Goal: Task Accomplishment & Management: Manage account settings

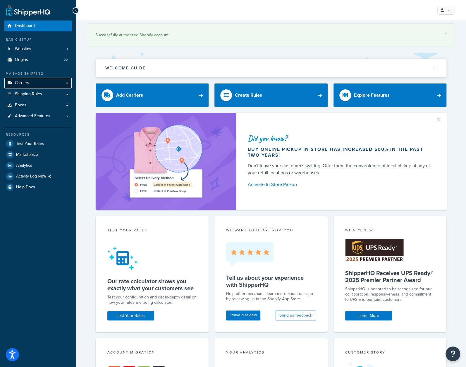
click at [27, 83] on span "Carriers" at bounding box center [22, 82] width 14 height 5
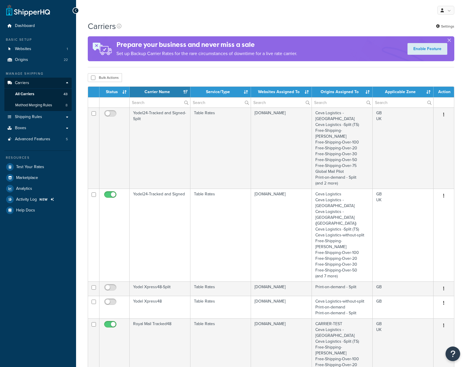
select select "15"
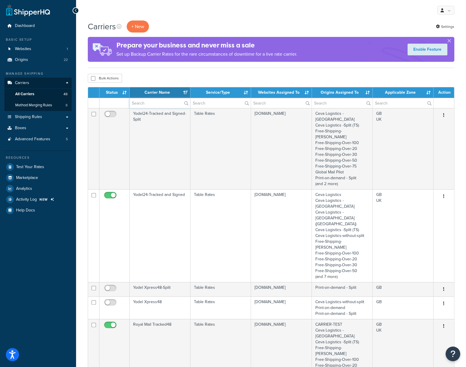
click at [162, 102] on input "text" at bounding box center [160, 103] width 61 height 10
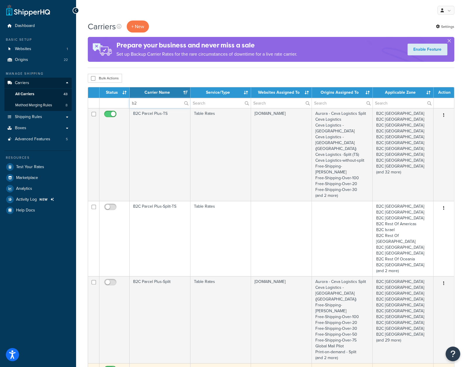
scroll to position [29, 0]
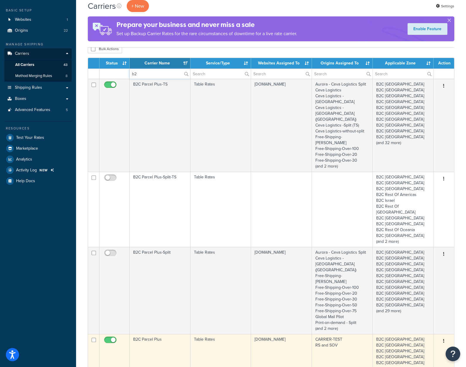
type input "b2"
click at [444, 339] on icon "button" at bounding box center [443, 341] width 1 height 4
click at [326, 334] on td "CARRIER-TEST RS and SOV" at bounding box center [342, 368] width 61 height 69
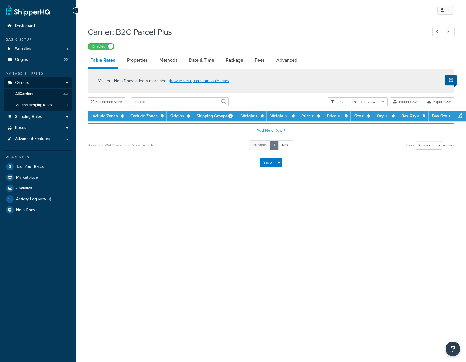
select select "25"
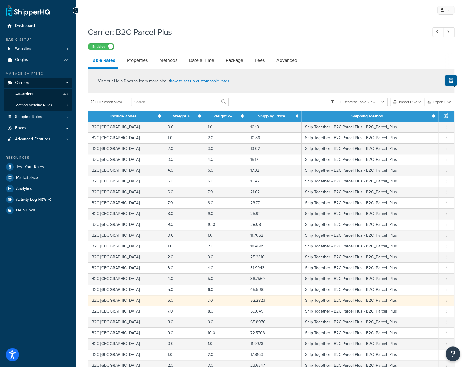
scroll to position [105, 0]
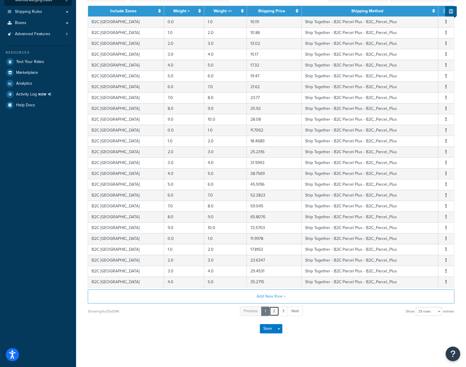
click at [274, 307] on link "2" at bounding box center [274, 311] width 10 height 10
click at [278, 308] on link "3" at bounding box center [279, 311] width 10 height 10
click at [282, 308] on link "4" at bounding box center [283, 311] width 10 height 10
click at [284, 308] on link "5" at bounding box center [284, 311] width 10 height 10
click at [284, 308] on link "6" at bounding box center [284, 311] width 10 height 10
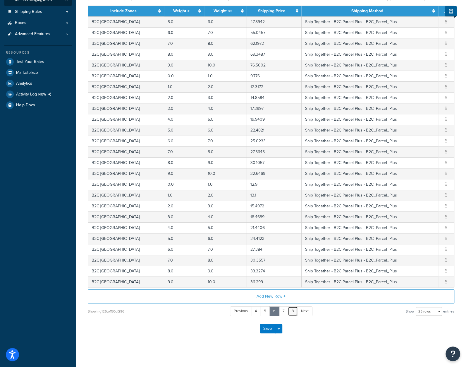
click at [292, 309] on link "8" at bounding box center [293, 311] width 10 height 10
click at [291, 308] on link "10" at bounding box center [293, 311] width 11 height 10
click at [294, 308] on link "12" at bounding box center [293, 311] width 11 height 10
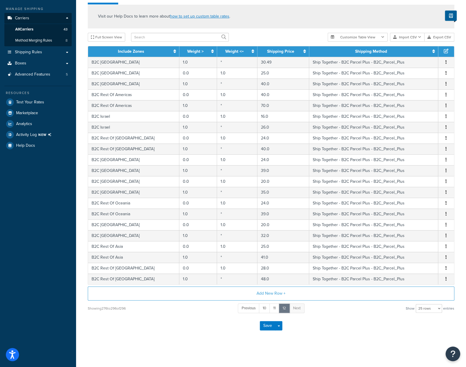
scroll to position [62, 0]
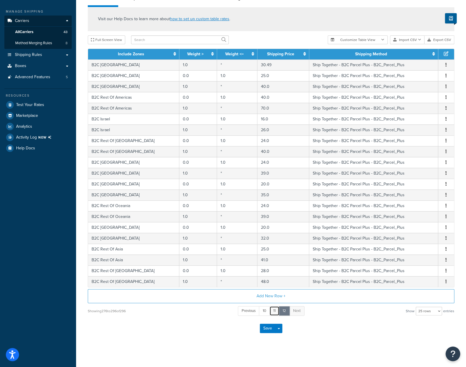
click at [274, 310] on link "11" at bounding box center [275, 311] width 10 height 10
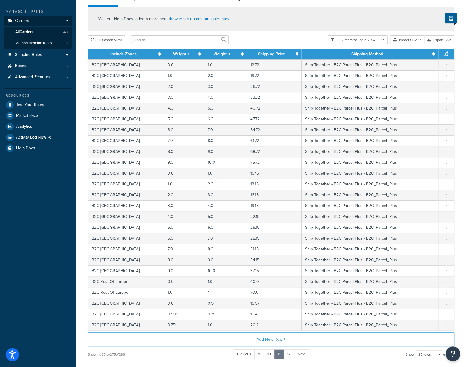
click at [299, 25] on div "Visit our Help Docs to learn more about how to set up custom table rates ." at bounding box center [271, 19] width 367 height 24
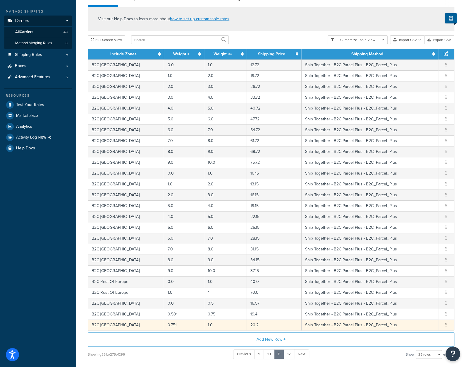
click at [449, 325] on span "Edit Duplicate Delete" at bounding box center [446, 325] width 9 height 6
click at [447, 323] on button "button" at bounding box center [446, 325] width 5 height 6
click at [46, 296] on div "Dashboard Basic Setup Websites 1 Origins 22 Manage Shipping Carriers Carriers A…" at bounding box center [38, 175] width 76 height 475
click at [290, 351] on link "12" at bounding box center [289, 354] width 11 height 10
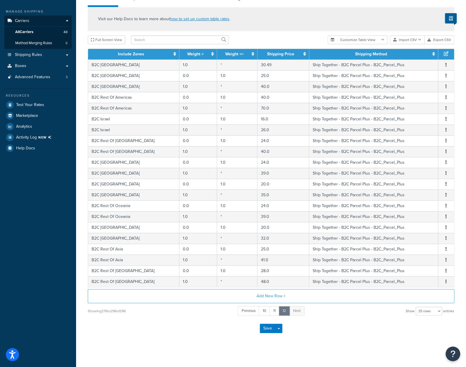
scroll to position [0, 0]
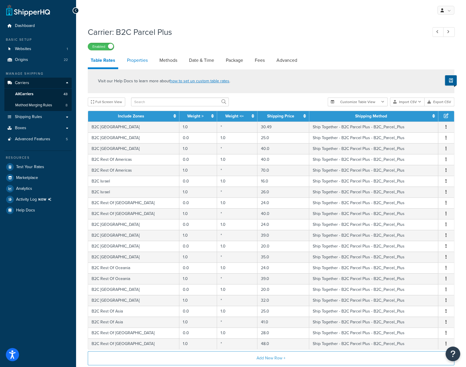
click at [138, 60] on link "Properties" at bounding box center [137, 60] width 27 height 14
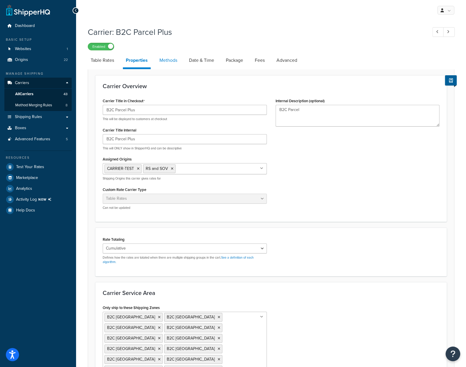
click at [170, 61] on link "Methods" at bounding box center [169, 60] width 24 height 14
select select "25"
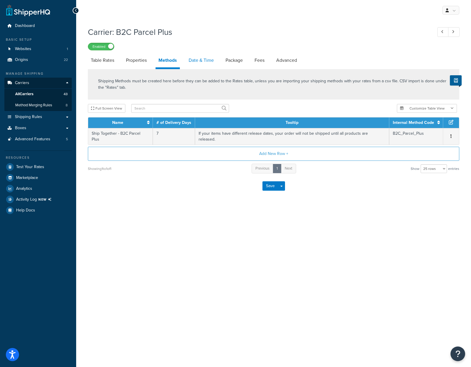
click at [193, 59] on link "Date & Time" at bounding box center [201, 60] width 31 height 14
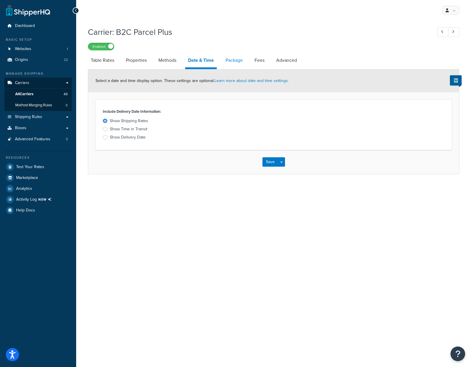
click at [233, 59] on link "Package" at bounding box center [233, 60] width 23 height 14
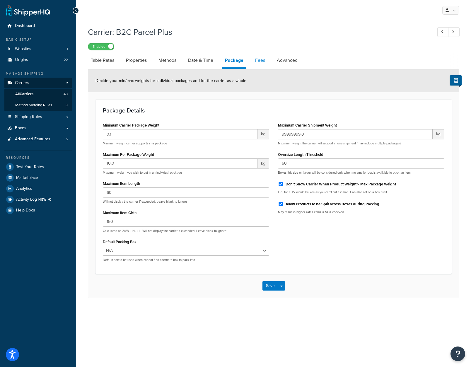
click at [263, 61] on link "Fees" at bounding box center [260, 60] width 16 height 14
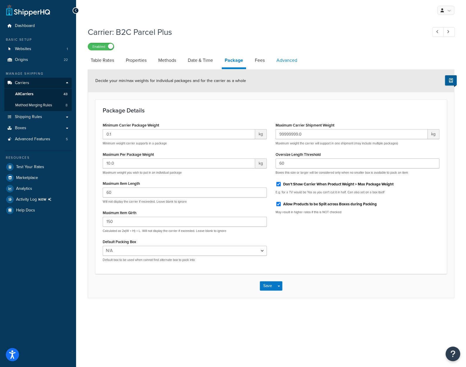
select select "AFTER"
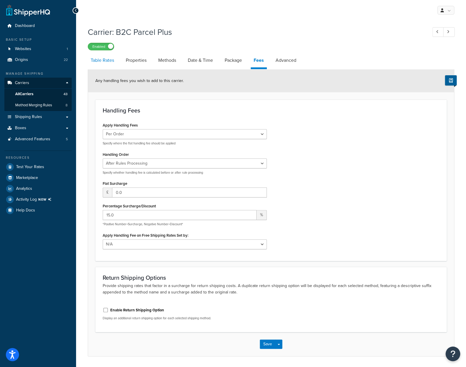
click at [110, 61] on link "Table Rates" at bounding box center [102, 60] width 29 height 14
select select "25"
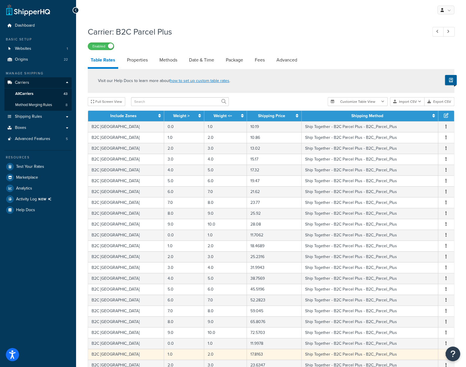
scroll to position [105, 0]
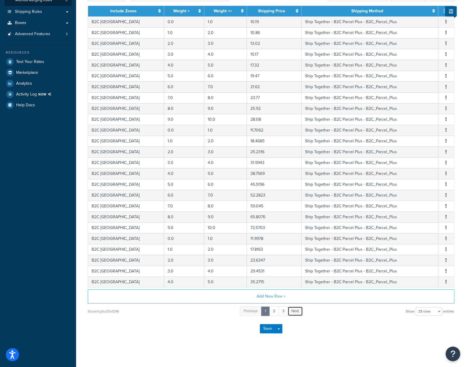
click at [295, 308] on span "Next" at bounding box center [295, 311] width 8 height 6
click at [301, 310] on span "Next" at bounding box center [300, 311] width 8 height 6
click at [306, 309] on span "Next" at bounding box center [305, 311] width 8 height 6
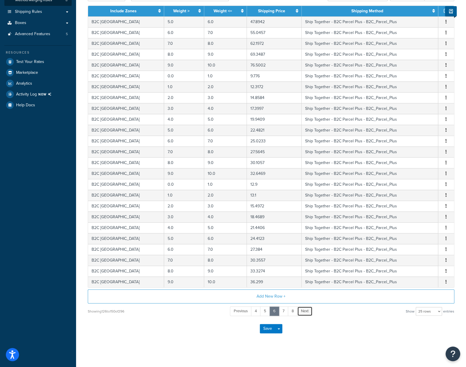
click at [306, 309] on span "Next" at bounding box center [305, 311] width 8 height 6
click at [306, 309] on span "Next" at bounding box center [306, 311] width 8 height 6
click at [306, 309] on span "Next" at bounding box center [307, 311] width 8 height 6
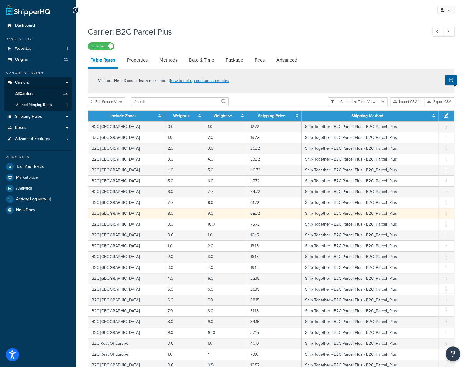
scroll to position [0, 0]
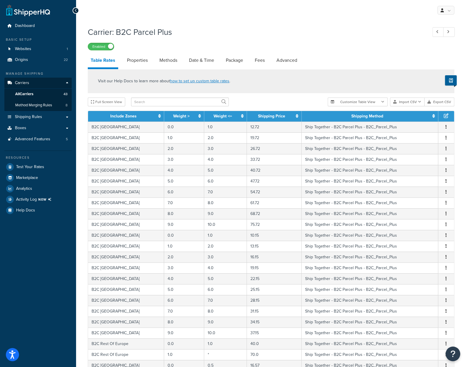
click at [244, 38] on div "Carrier: B2C Parcel Plus Enabled" at bounding box center [271, 36] width 367 height 27
click at [77, 10] on icon at bounding box center [76, 10] width 3 height 4
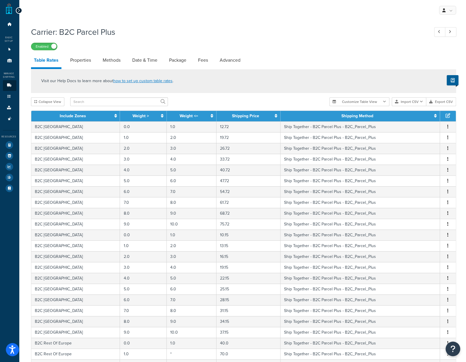
click at [18, 9] on icon at bounding box center [19, 10] width 3 height 4
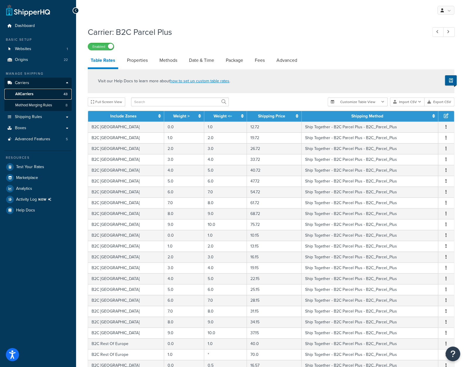
click at [32, 94] on span "All Carriers" at bounding box center [24, 94] width 18 height 5
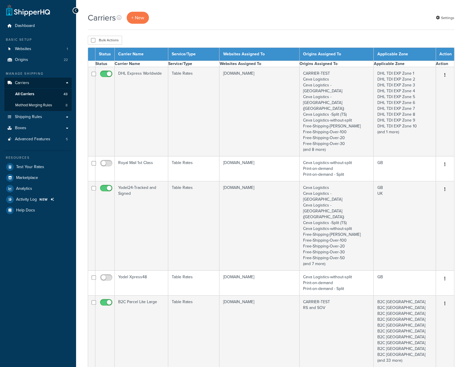
select select "15"
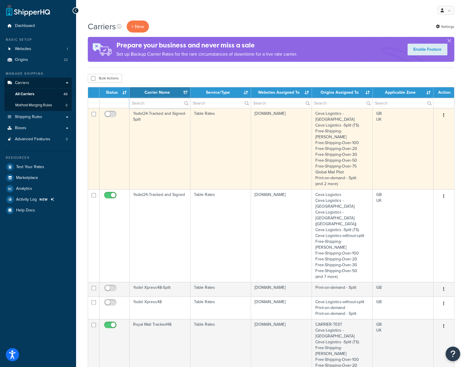
drag, startPoint x: 169, startPoint y: 104, endPoint x: 228, endPoint y: 113, distance: 59.8
click at [169, 104] on input "text" at bounding box center [160, 103] width 61 height 10
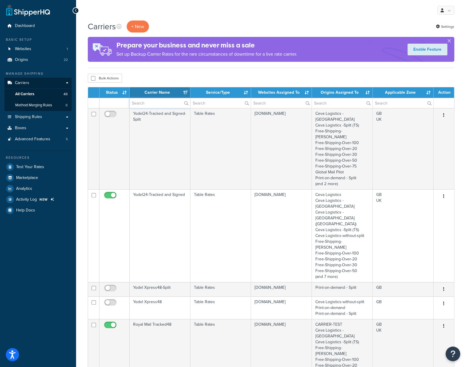
click at [165, 106] on input "text" at bounding box center [160, 103] width 61 height 10
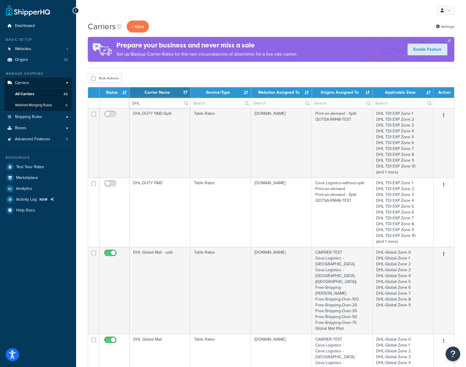
type input "DHL"
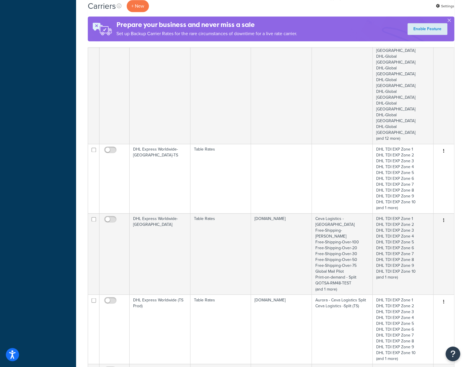
scroll to position [439, 0]
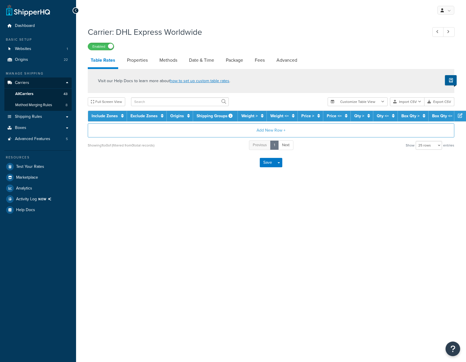
select select "25"
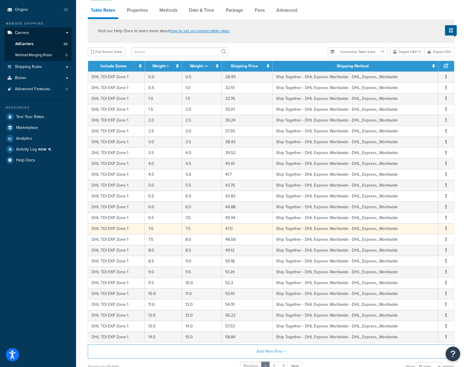
scroll to position [59, 0]
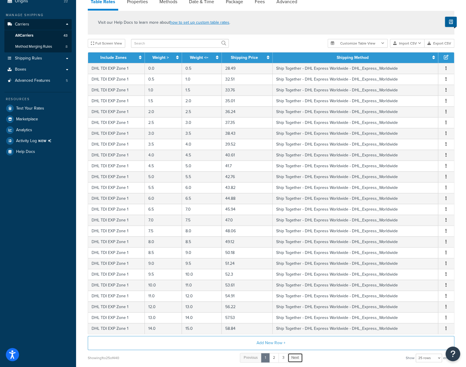
click at [298, 355] on span "Next" at bounding box center [295, 357] width 8 height 6
click at [301, 355] on span "Next" at bounding box center [300, 357] width 8 height 6
click at [307, 355] on span "Next" at bounding box center [305, 357] width 8 height 6
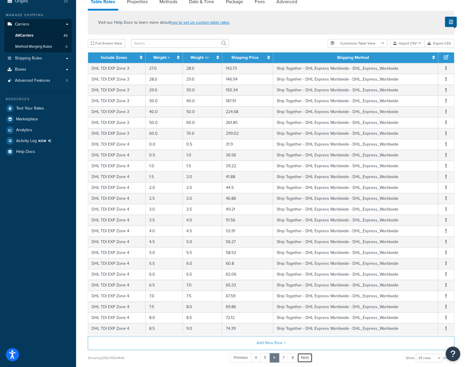
click at [307, 355] on span "Next" at bounding box center [305, 357] width 8 height 6
click at [69, 58] on link "Shipping Rules" at bounding box center [37, 58] width 67 height 11
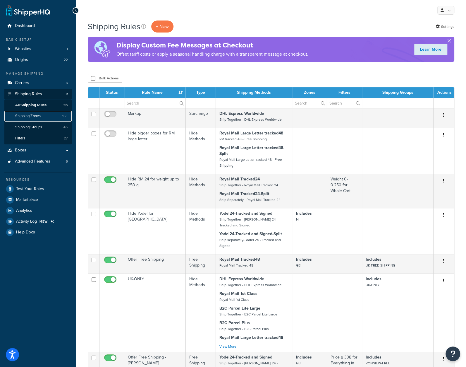
click at [37, 117] on span "Shipping Zones" at bounding box center [27, 116] width 25 height 5
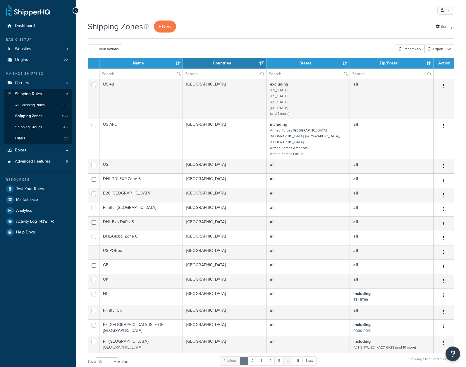
select select "15"
click at [207, 73] on input "text" at bounding box center [224, 74] width 83 height 10
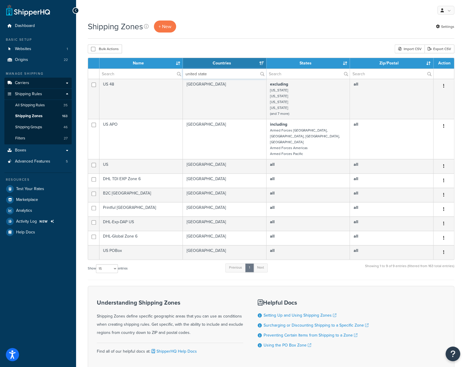
type input "united state"
click at [30, 83] on link "Carriers" at bounding box center [37, 83] width 67 height 11
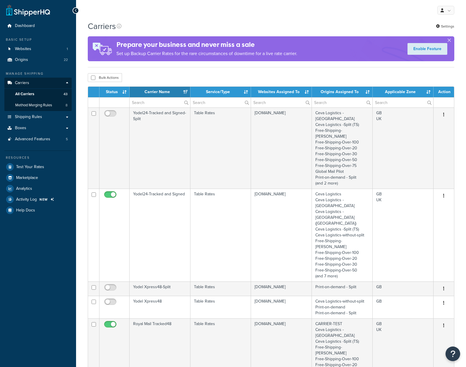
select select "15"
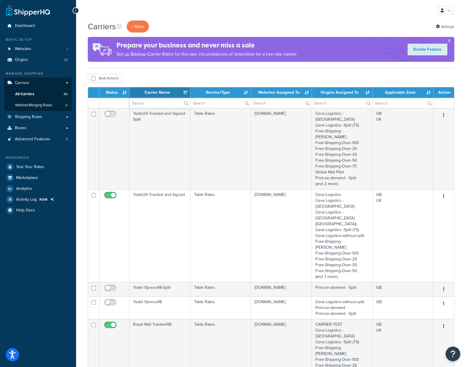
click at [169, 104] on input "text" at bounding box center [160, 103] width 61 height 10
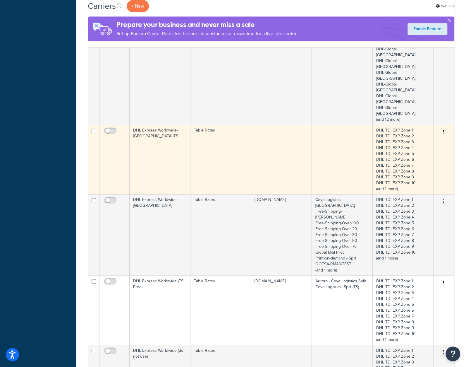
scroll to position [439, 0]
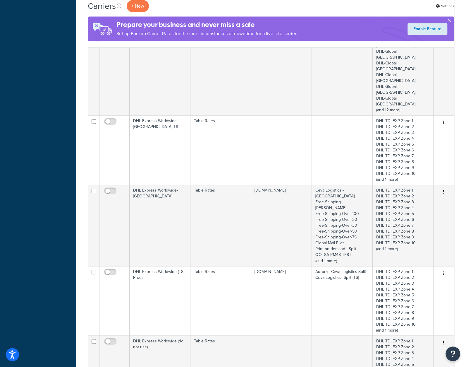
type input "dhl"
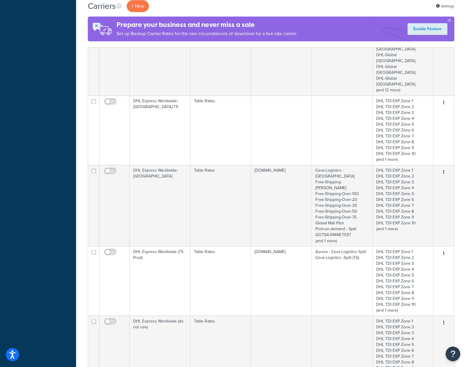
scroll to position [468, 0]
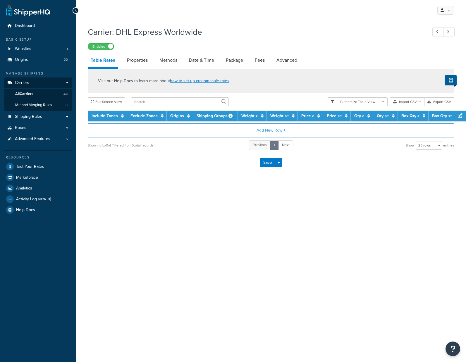
select select "25"
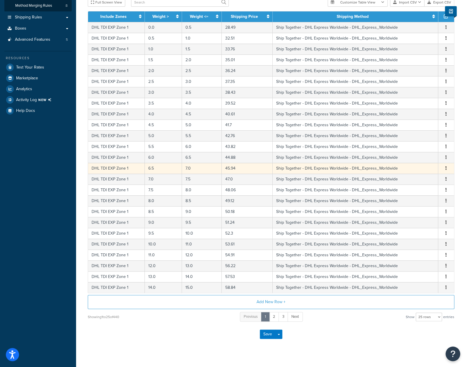
scroll to position [105, 0]
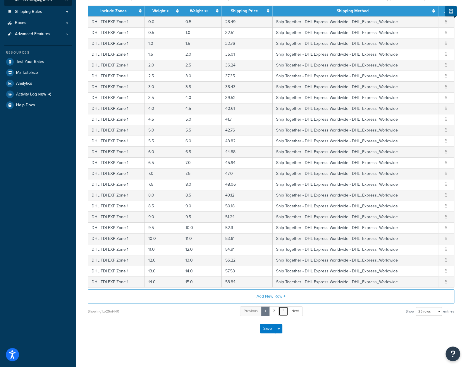
click at [283, 309] on link "3" at bounding box center [284, 311] width 10 height 10
click at [292, 308] on link "5" at bounding box center [292, 311] width 10 height 10
click at [291, 309] on link "7" at bounding box center [293, 311] width 10 height 10
click at [291, 309] on link "9" at bounding box center [293, 311] width 10 height 10
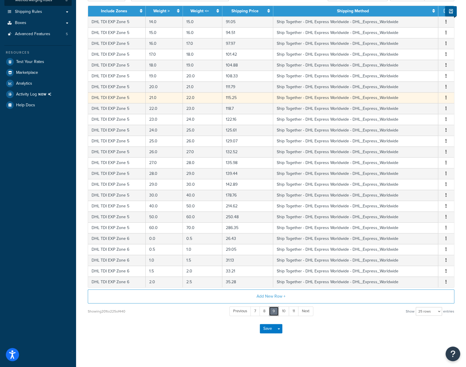
scroll to position [0, 0]
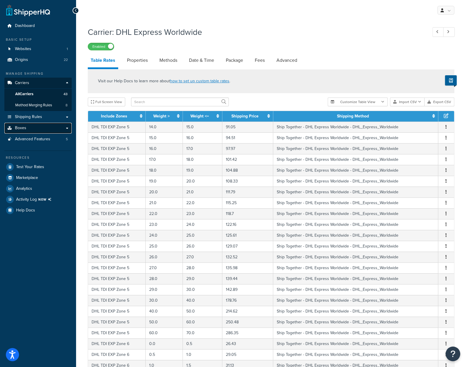
click at [65, 129] on link "Boxes" at bounding box center [37, 128] width 67 height 11
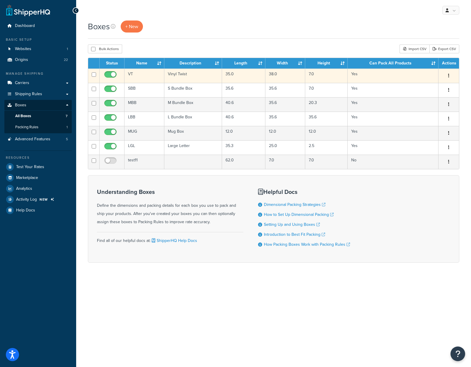
click at [451, 78] on button "button" at bounding box center [448, 75] width 8 height 9
click at [386, 74] on td "Yes" at bounding box center [392, 75] width 91 height 14
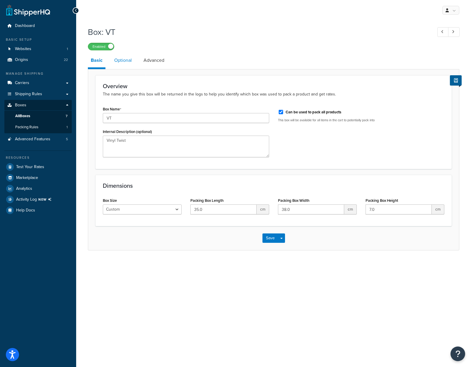
click at [128, 59] on link "Optional" at bounding box center [122, 60] width 23 height 14
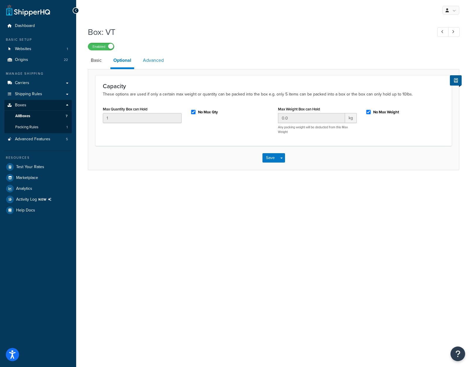
click at [157, 62] on link "Advanced" at bounding box center [153, 60] width 27 height 14
